Goal: Information Seeking & Learning: Learn about a topic

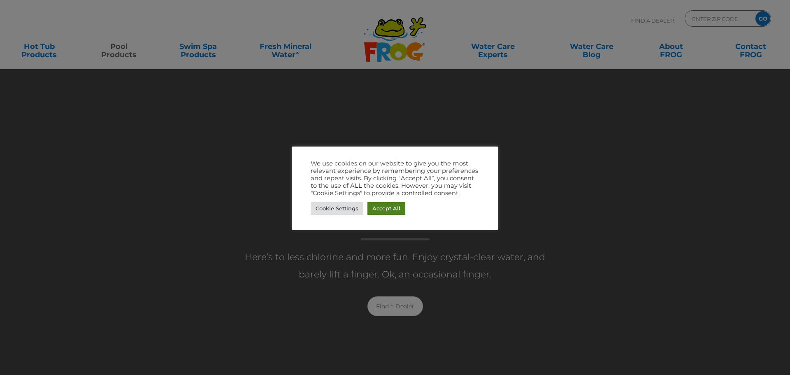
click at [392, 210] on link "Accept All" at bounding box center [387, 208] width 38 height 13
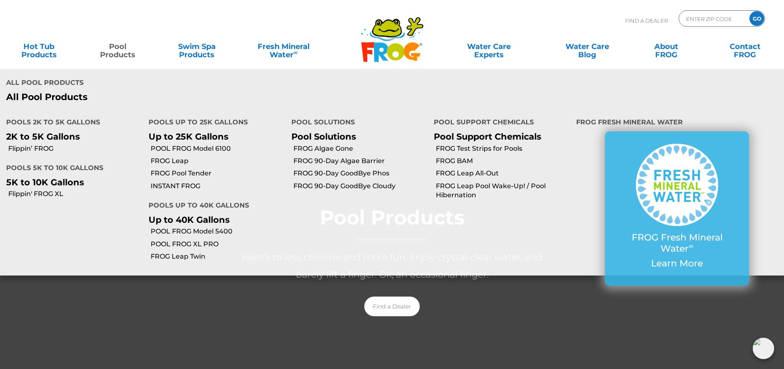
click at [75, 100] on p "All Pool Products" at bounding box center [196, 97] width 380 height 11
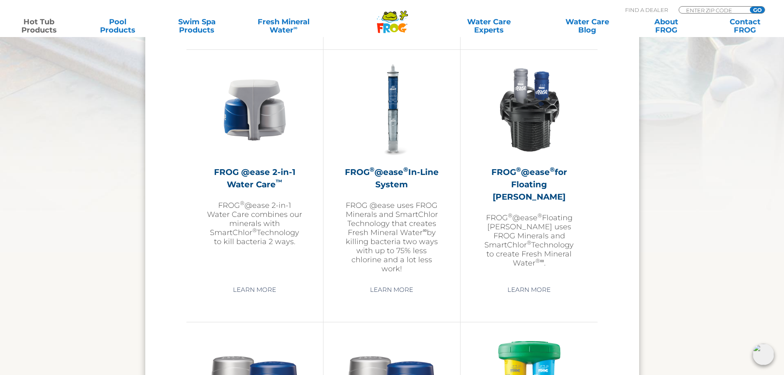
scroll to position [1269, 0]
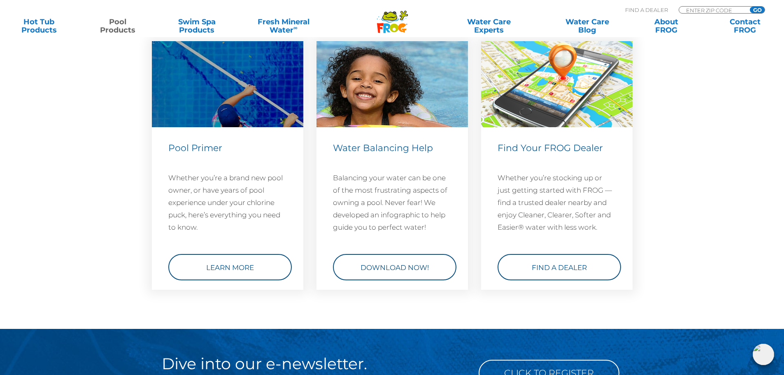
scroll to position [3057, 0]
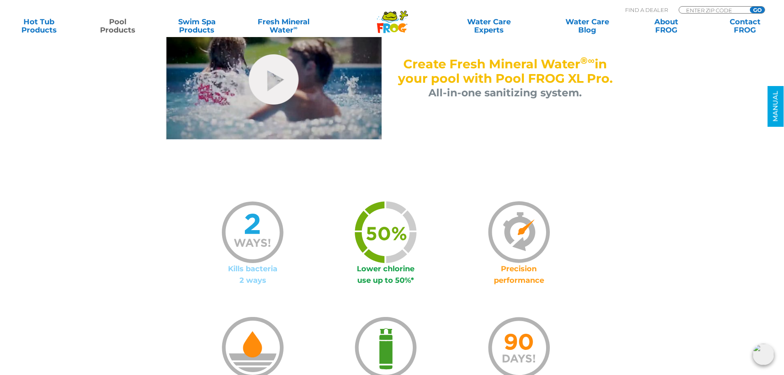
scroll to position [535, 0]
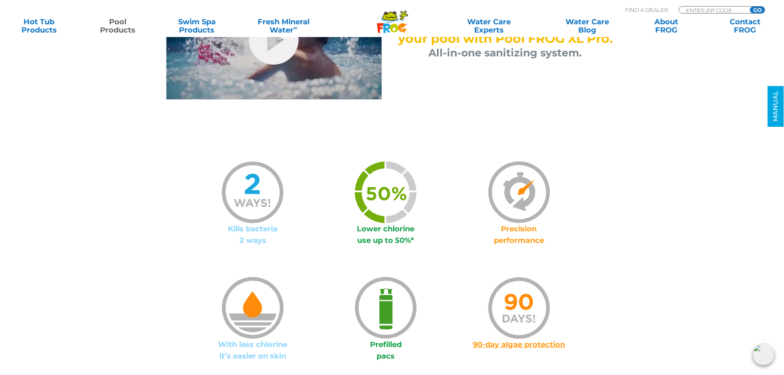
click at [243, 199] on img at bounding box center [253, 192] width 62 height 62
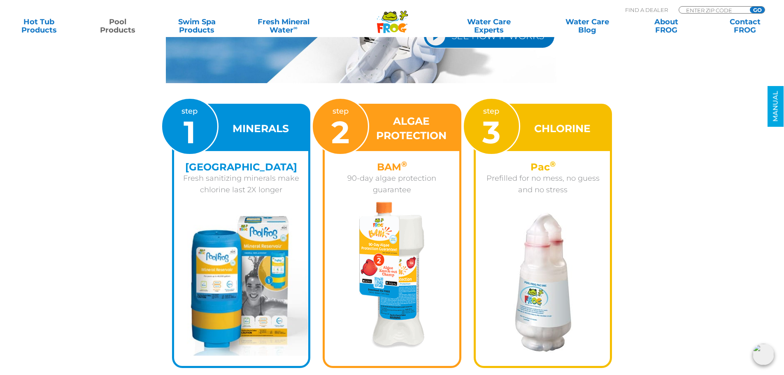
scroll to position [1285, 0]
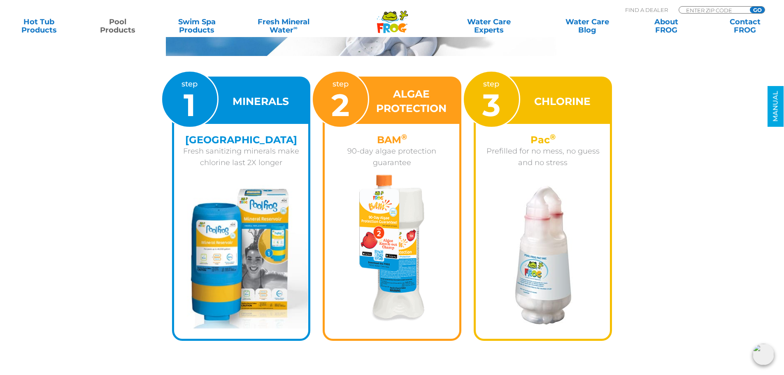
drag, startPoint x: 240, startPoint y: 113, endPoint x: 236, endPoint y: 142, distance: 29.5
click at [236, 142] on h4 "[GEOGRAPHIC_DATA]" at bounding box center [241, 139] width 122 height 11
click at [219, 153] on p "Fresh sanitizing minerals make chlorine last 2X longer" at bounding box center [241, 156] width 122 height 23
click at [534, 147] on p "Prefilled for no mess, no guess and no stress" at bounding box center [543, 156] width 122 height 23
click at [541, 112] on div "CHLORINE" at bounding box center [543, 101] width 135 height 45
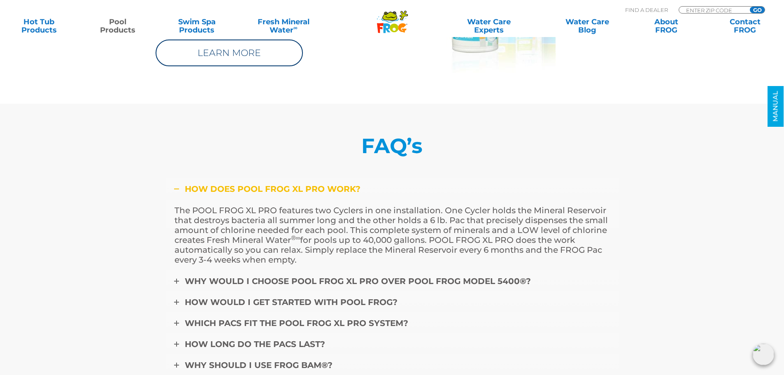
scroll to position [3474, 0]
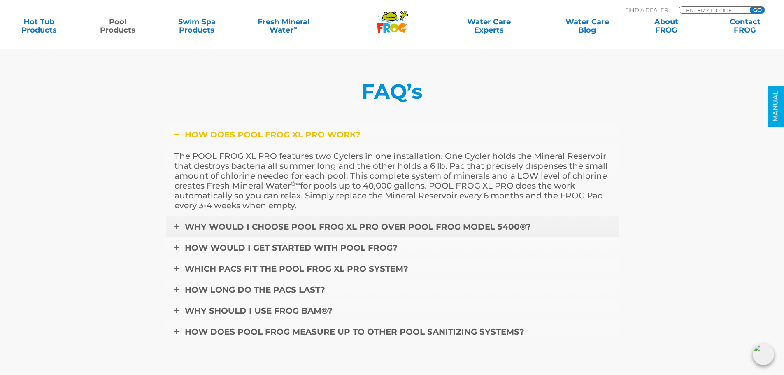
click at [533, 216] on link "Why would I choose POOL FROG XL PRO over POOL FROG Model 5400®?" at bounding box center [392, 226] width 453 height 21
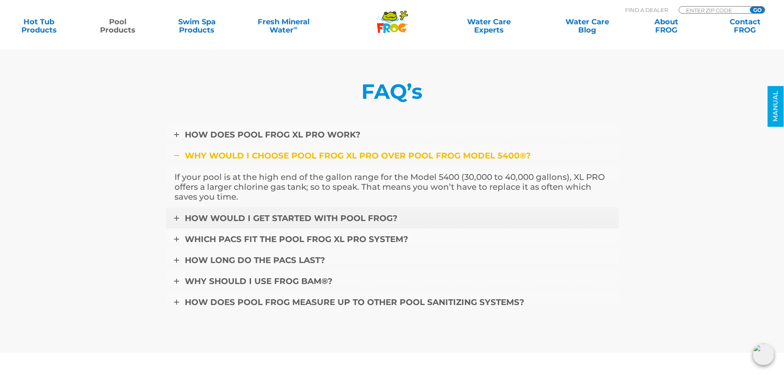
click at [375, 207] on link "How would I get started with POOL FROG?" at bounding box center [392, 217] width 453 height 21
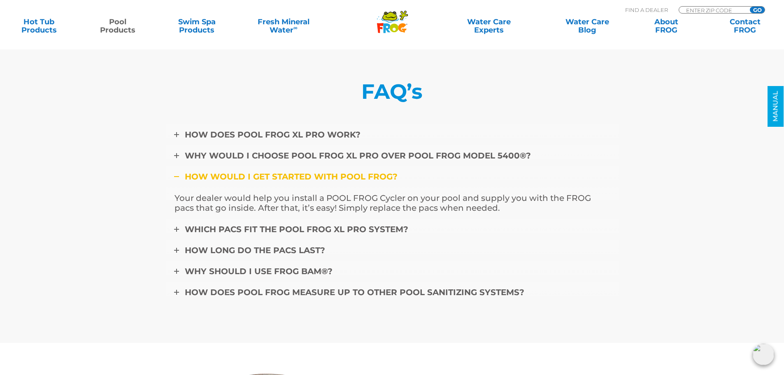
click at [375, 224] on span "Which pacs fit the Pool FROG XL Pro system?" at bounding box center [297, 229] width 224 height 10
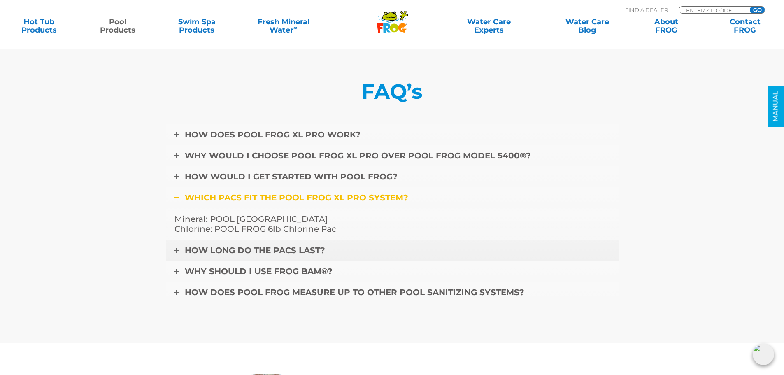
click at [370, 240] on link "How long do the pacs last?" at bounding box center [392, 250] width 453 height 21
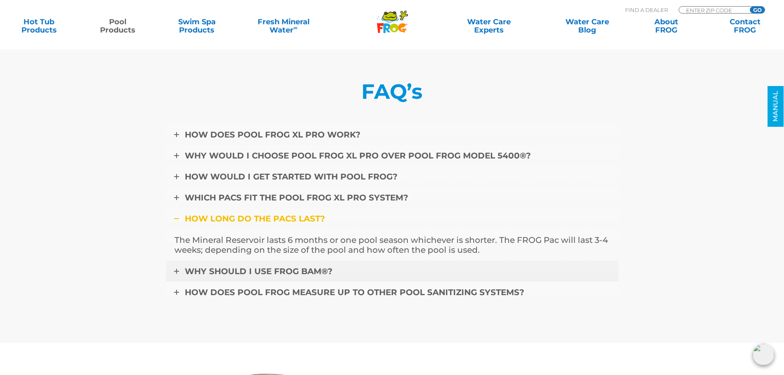
click at [373, 261] on link "Why should I use FROG BAM®?" at bounding box center [392, 271] width 453 height 21
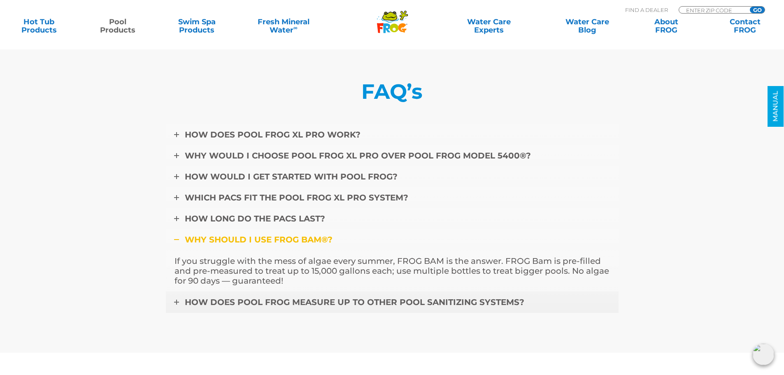
click at [378, 291] on link "How does POOL FROG measure up to other pool sanitizing systems?" at bounding box center [392, 301] width 453 height 21
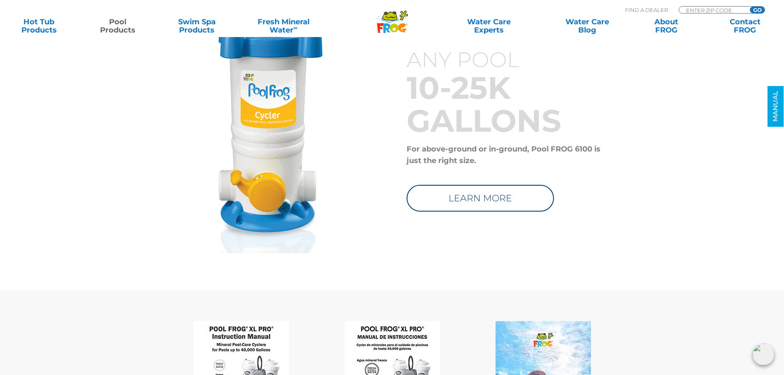
scroll to position [4002, 0]
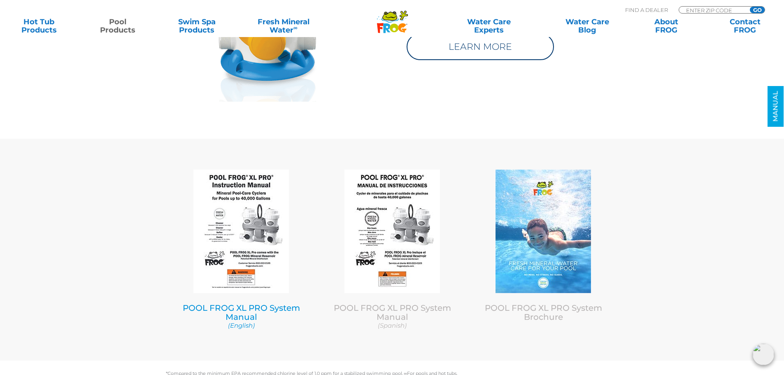
click at [255, 205] on img at bounding box center [240, 231] width 95 height 123
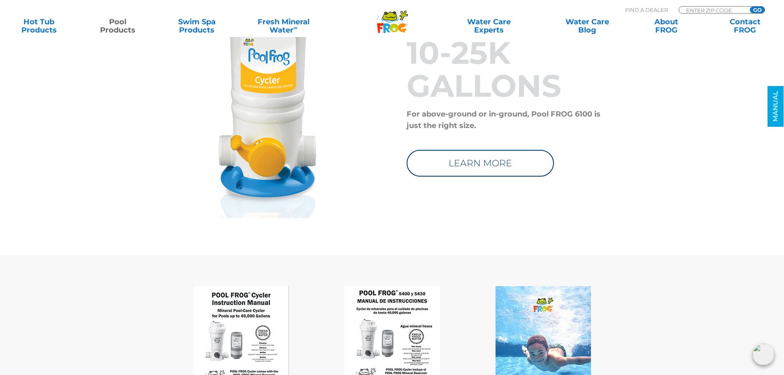
scroll to position [3354, 0]
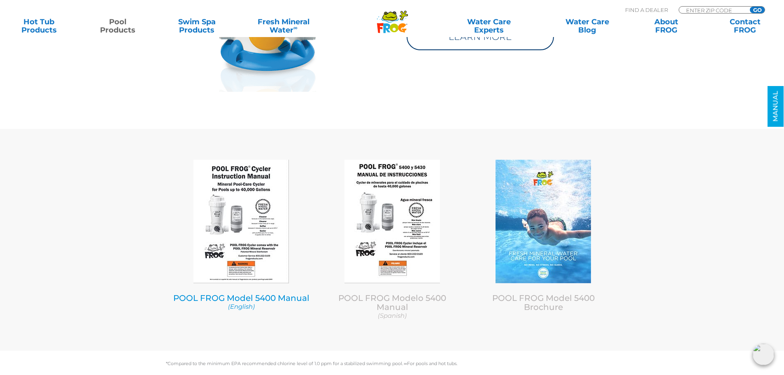
click at [266, 191] on img at bounding box center [240, 221] width 95 height 123
click at [233, 220] on img at bounding box center [240, 221] width 95 height 123
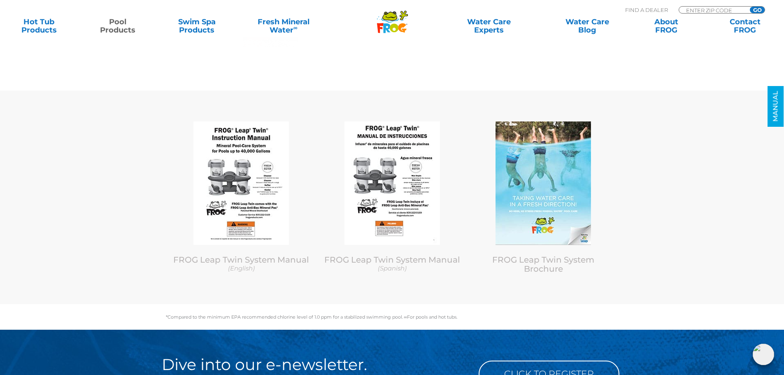
scroll to position [3579, 0]
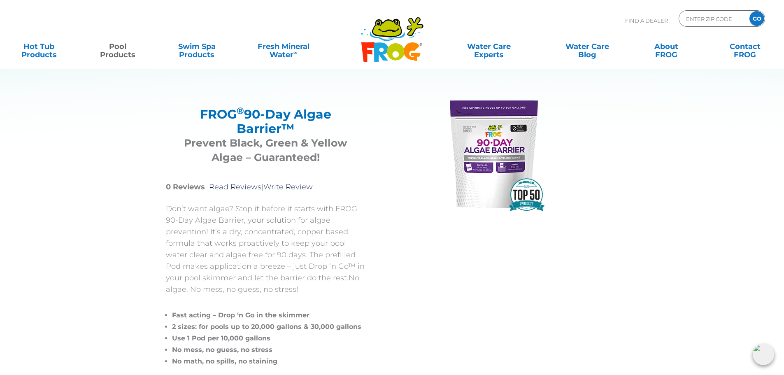
click at [490, 162] on img at bounding box center [495, 154] width 123 height 123
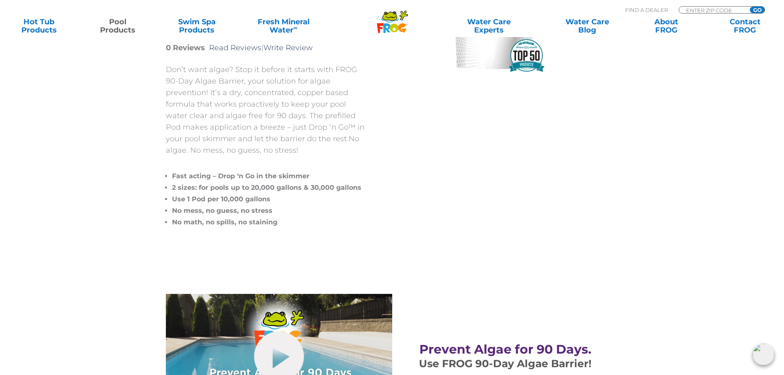
scroll to position [206, 0]
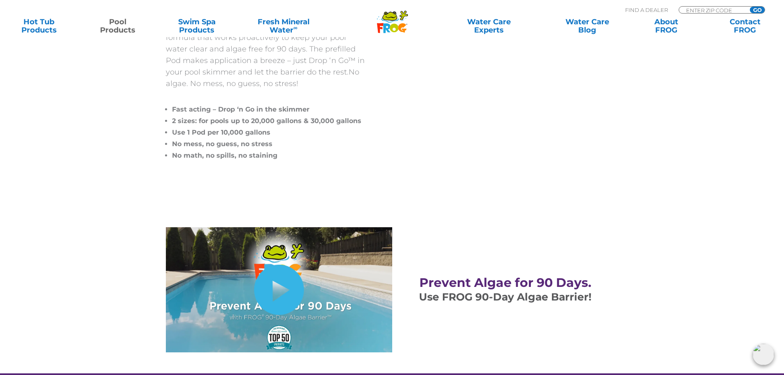
click at [286, 293] on link "hide-me" at bounding box center [279, 290] width 50 height 50
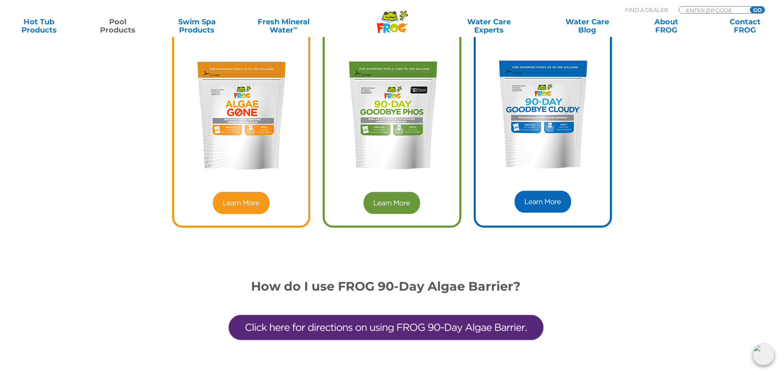
scroll to position [2282, 0]
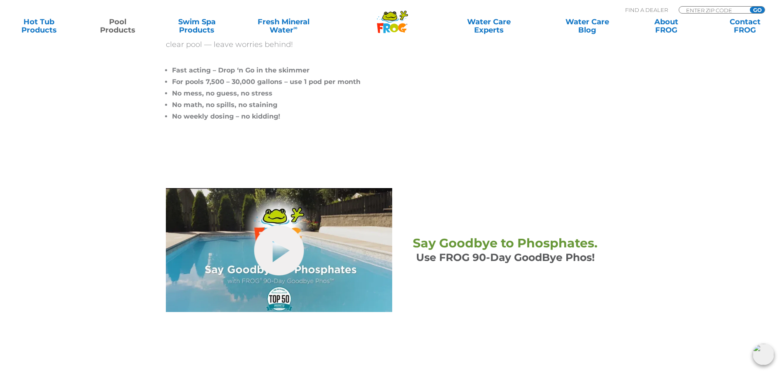
scroll to position [247, 0]
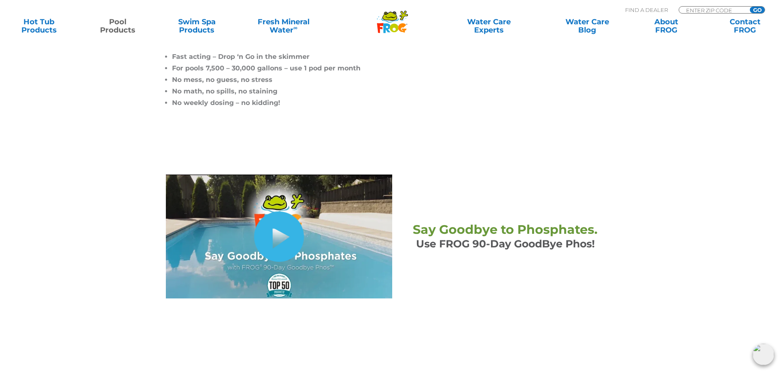
click at [283, 242] on link "hide-me" at bounding box center [279, 237] width 50 height 50
